Goal: Find specific page/section

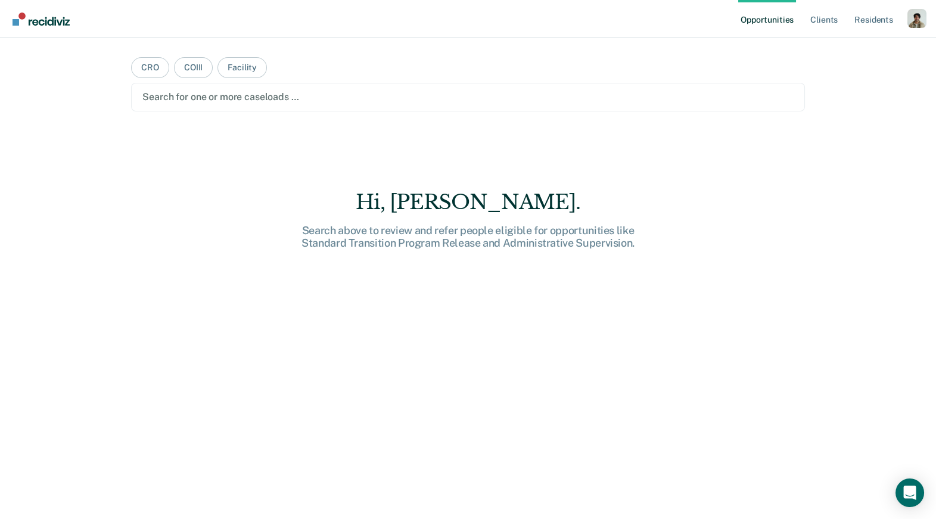
click at [154, 100] on div at bounding box center [467, 97] width 651 height 14
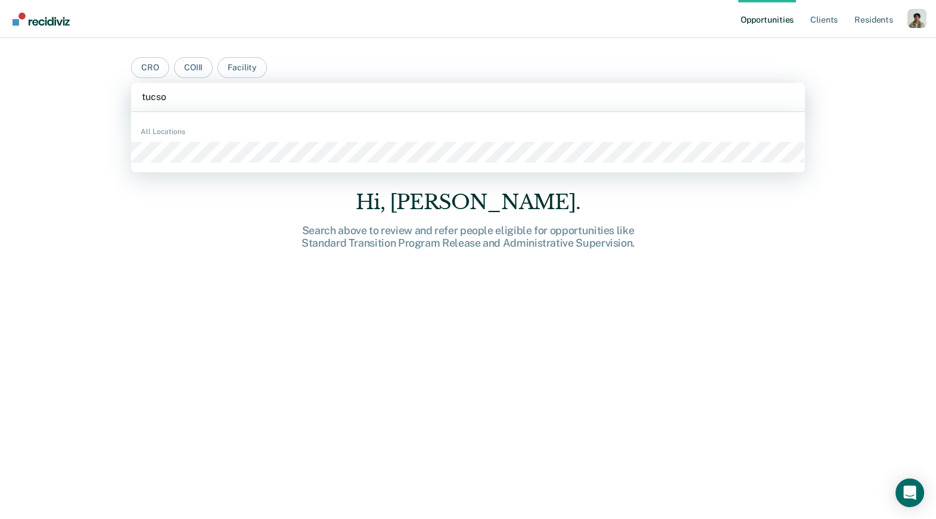
type input "[GEOGRAPHIC_DATA]"
click at [176, 163] on div "All Locations" at bounding box center [467, 142] width 673 height 51
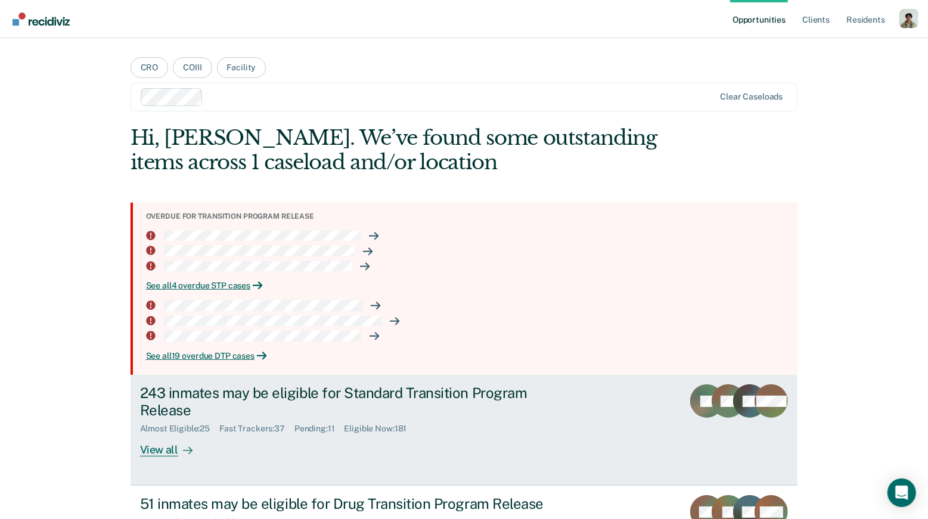
click at [158, 452] on div "View all" at bounding box center [173, 445] width 67 height 23
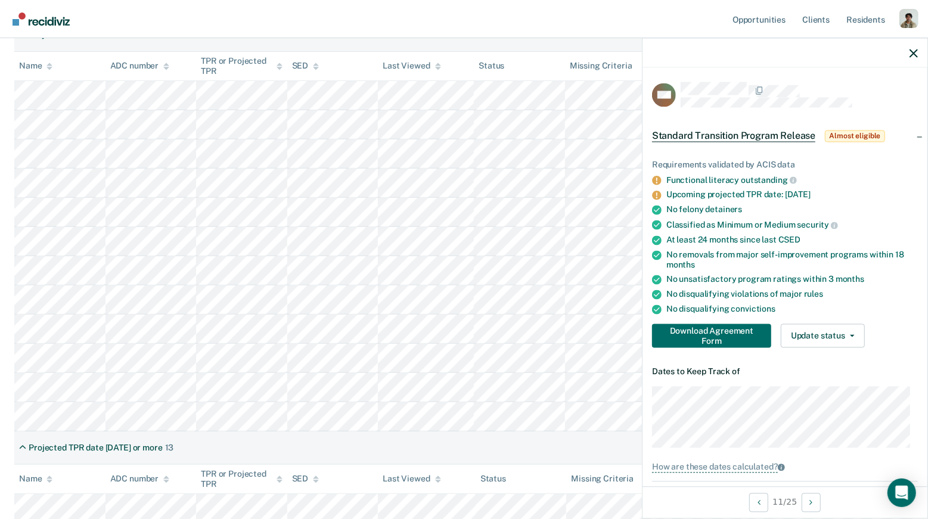
scroll to position [293, 0]
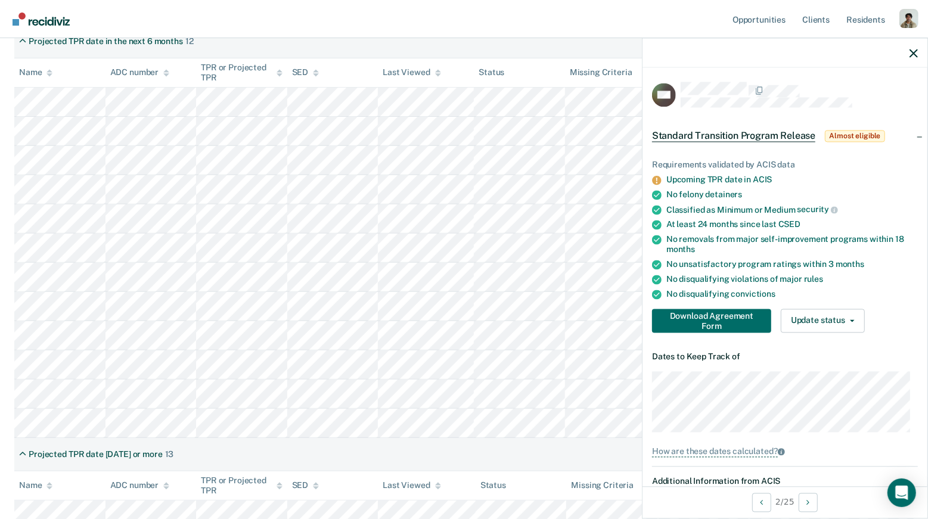
click at [84, 85] on th "Name" at bounding box center [59, 72] width 91 height 29
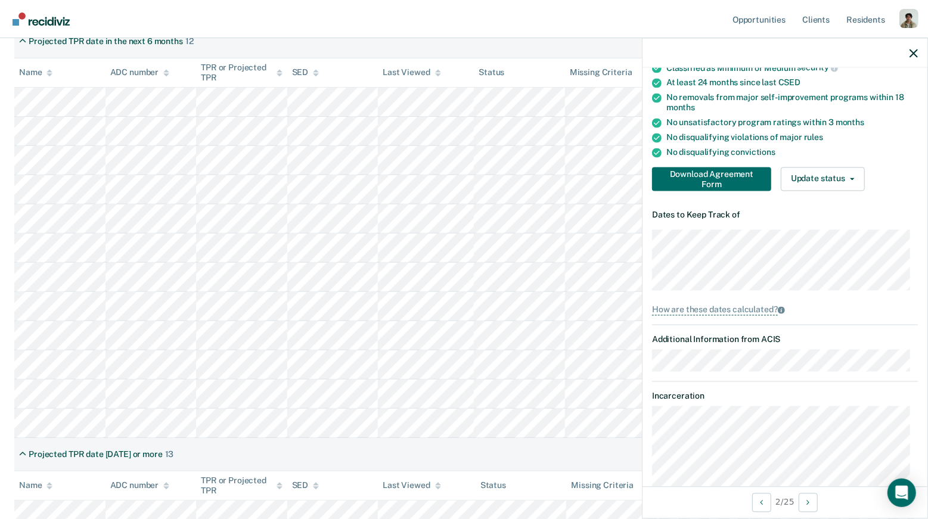
scroll to position [141, 0]
